Goal: Use online tool/utility: Utilize a website feature to perform a specific function

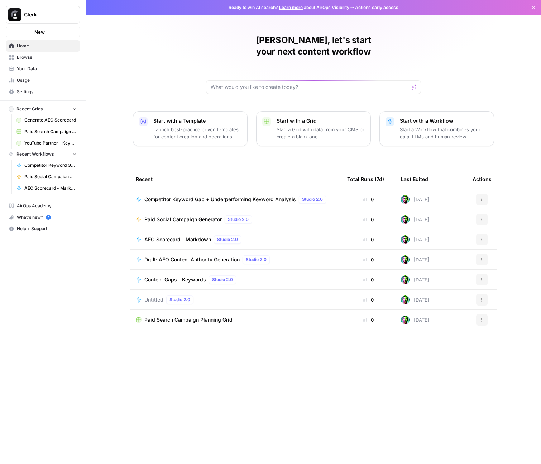
click at [403, 126] on p "Start a Workflow that combines your data, LLMs and human review" at bounding box center [444, 133] width 88 height 14
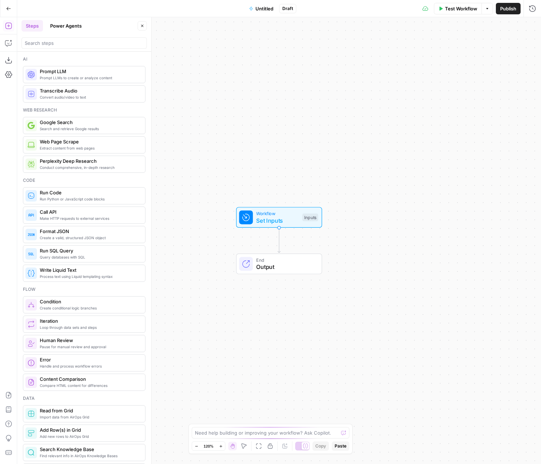
click at [56, 24] on button "Power Agents" at bounding box center [66, 25] width 40 height 11
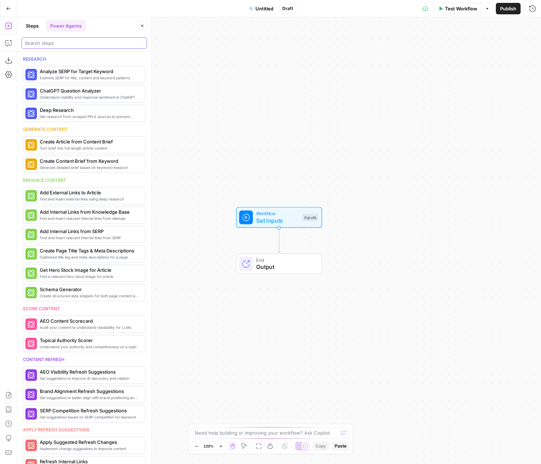
click at [54, 42] on input "search" at bounding box center [84, 42] width 119 height 7
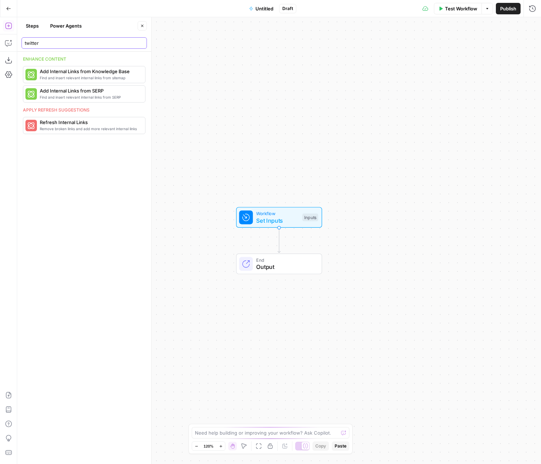
type input "twitter"
click at [32, 27] on button "Steps" at bounding box center [33, 25] width 22 height 11
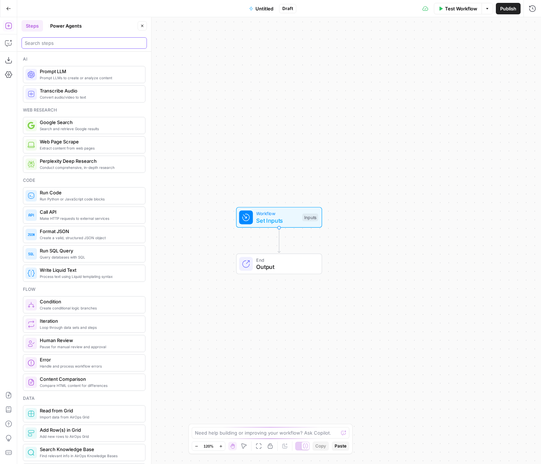
click at [47, 44] on input "search" at bounding box center [84, 42] width 119 height 7
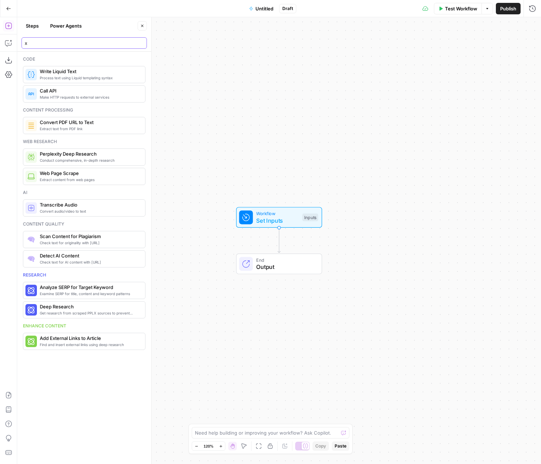
type input "x"
click at [65, 181] on span "Extract content from web pages" at bounding box center [90, 180] width 100 height 6
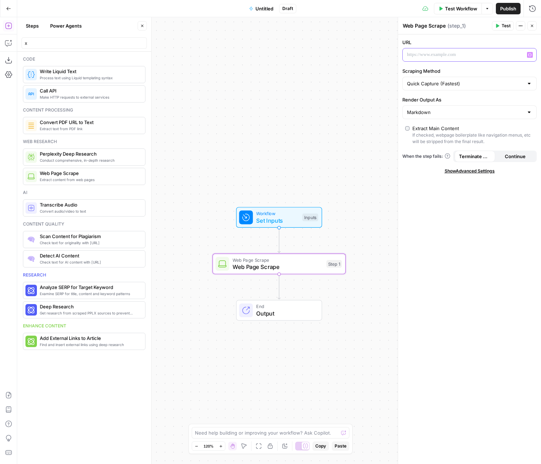
click at [429, 50] on div at bounding box center [464, 54] width 122 height 13
click at [450, 81] on input "Scraping Method" at bounding box center [465, 83] width 117 height 7
click at [445, 100] on span "Quick Capture (Fastest)" at bounding box center [465, 101] width 113 height 7
type input "Quick Capture (Fastest)"
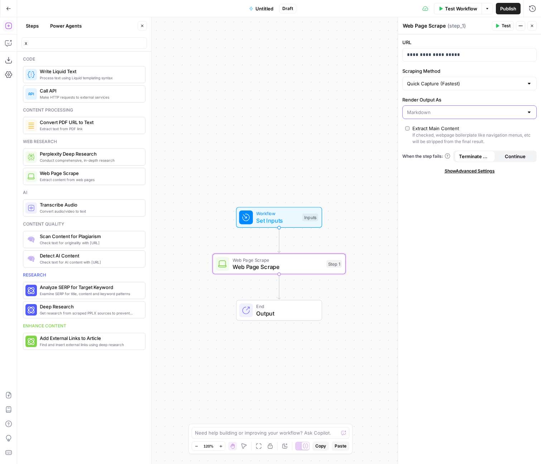
click at [423, 110] on input "Render Output As" at bounding box center [465, 112] width 117 height 7
click at [422, 132] on span "Text" at bounding box center [468, 130] width 119 height 7
type input "Text"
click at [500, 26] on button "Test" at bounding box center [503, 25] width 22 height 9
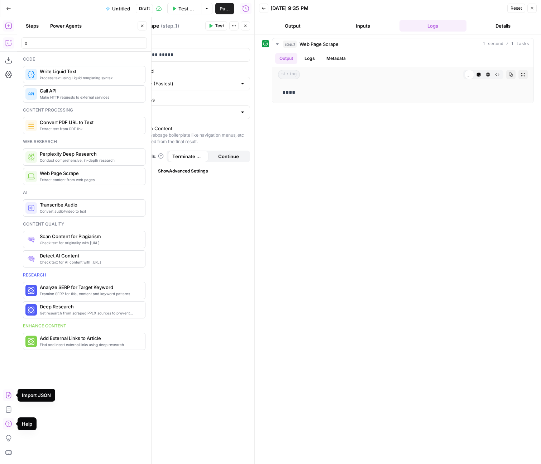
click at [10, 39] on icon "button" at bounding box center [8, 42] width 7 height 7
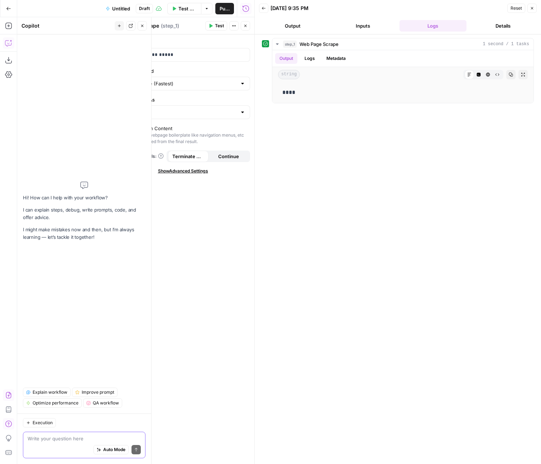
click at [104, 450] on span "Auto Mode" at bounding box center [114, 449] width 22 height 6
click at [249, 26] on button "Close" at bounding box center [245, 25] width 9 height 9
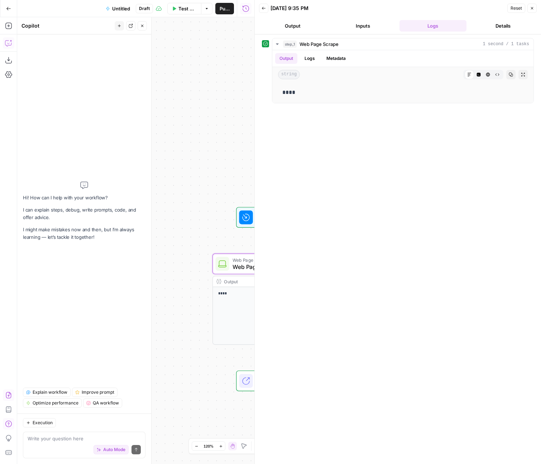
click at [181, 7] on span "Test Workflow" at bounding box center [188, 8] width 18 height 7
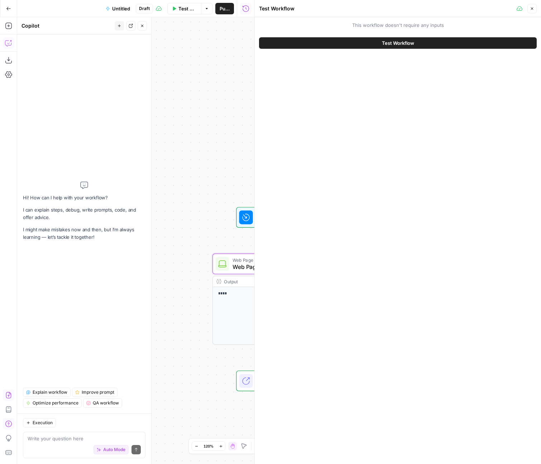
click at [345, 44] on button "Test Workflow" at bounding box center [398, 42] width 278 height 11
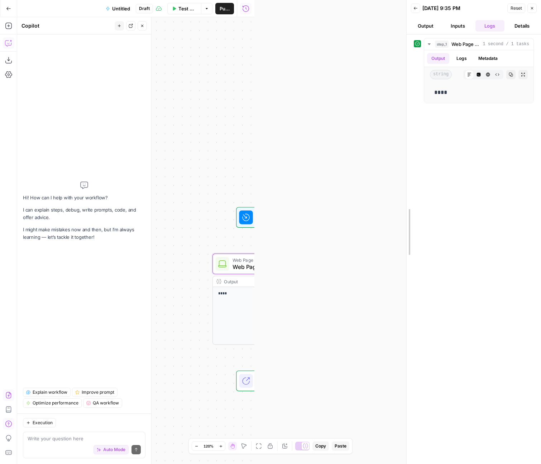
drag, startPoint x: 252, startPoint y: 57, endPoint x: 397, endPoint y: 49, distance: 145.1
click at [403, 48] on div at bounding box center [406, 232] width 7 height 464
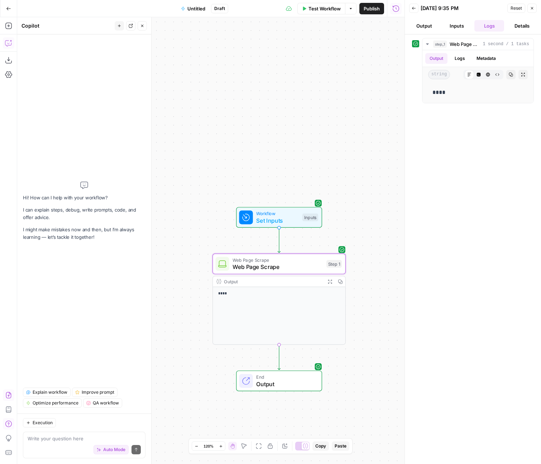
drag, startPoint x: 72, startPoint y: 422, endPoint x: 65, endPoint y: 436, distance: 15.6
click at [72, 422] on div "Execution" at bounding box center [84, 422] width 123 height 9
drag, startPoint x: 51, startPoint y: 446, endPoint x: 48, endPoint y: 441, distance: 5.8
click at [49, 444] on div "Auto Mode Send" at bounding box center [84, 450] width 113 height 16
click at [46, 440] on textarea at bounding box center [84, 438] width 113 height 7
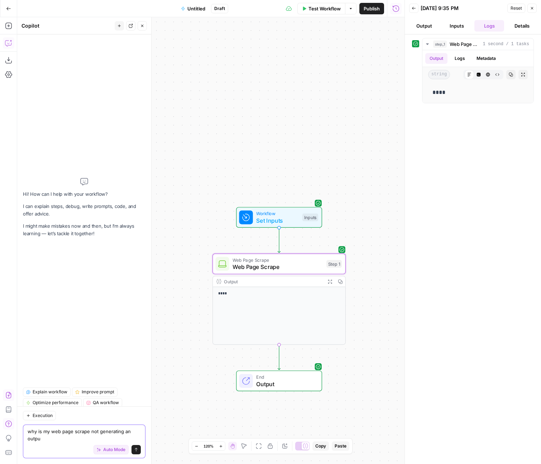
type textarea "why is my web page scrape not generating an output"
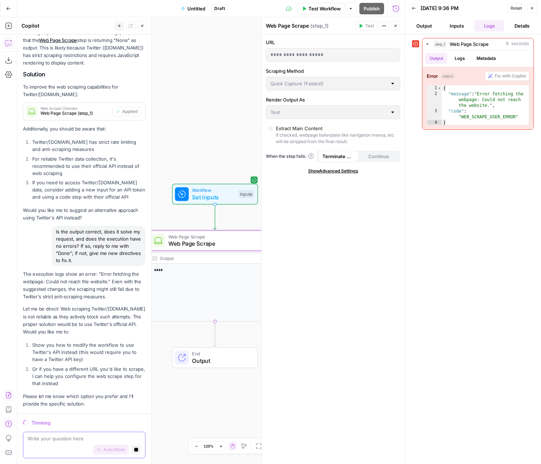
scroll to position [109, 0]
